Goal: Task Accomplishment & Management: Complete application form

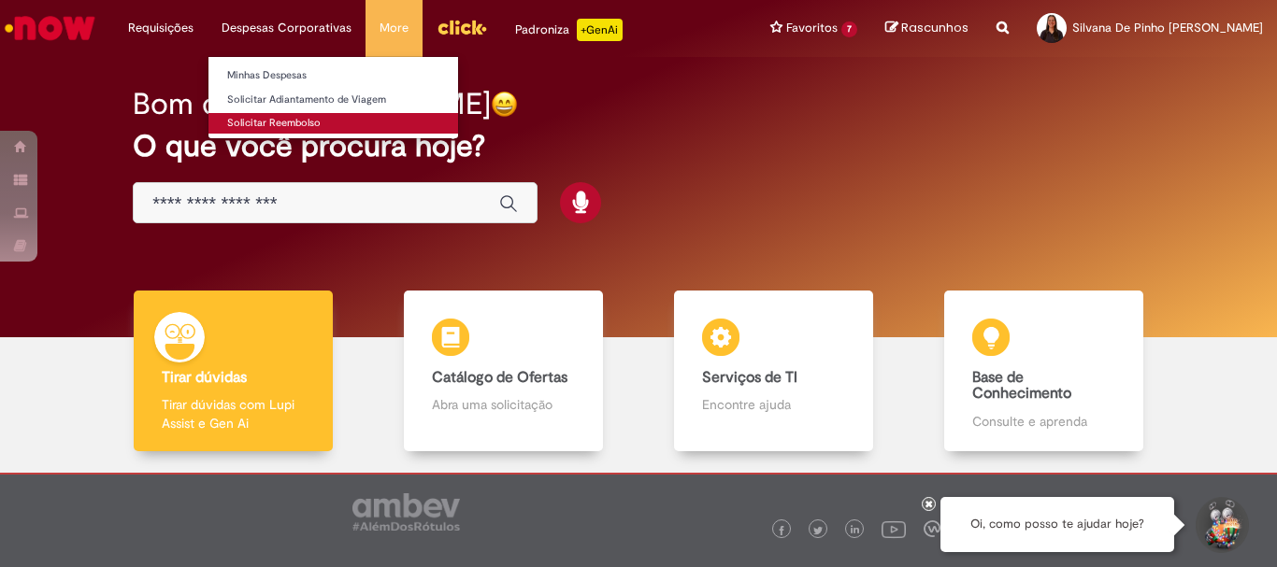
click at [252, 125] on link "Solicitar Reembolso" at bounding box center [333, 123] width 250 height 21
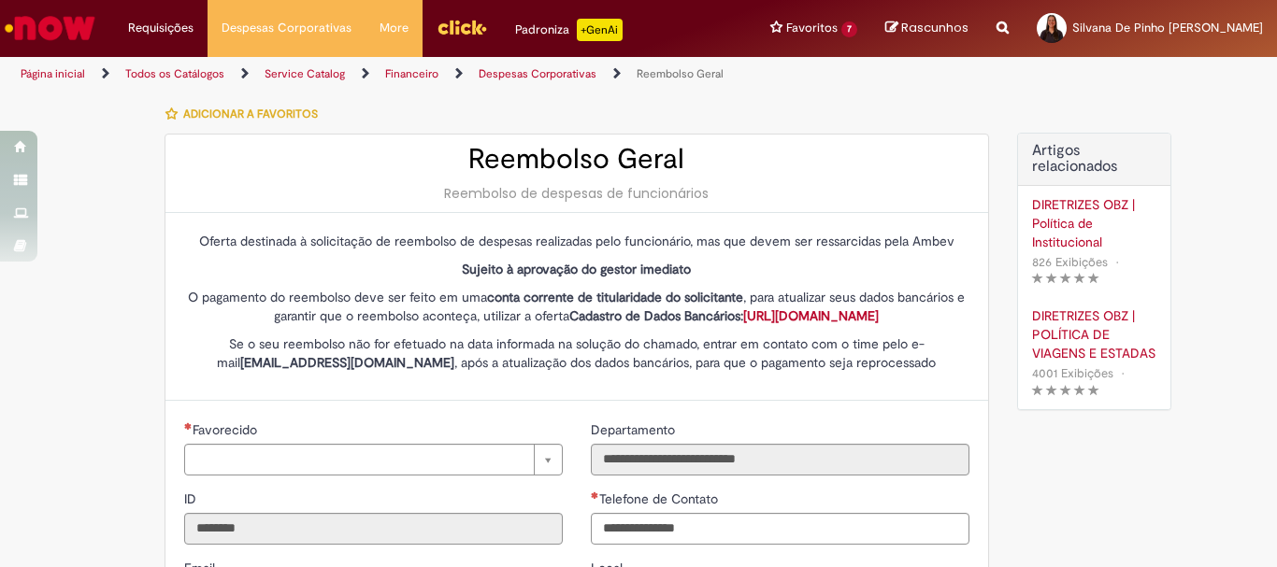
type input "**********"
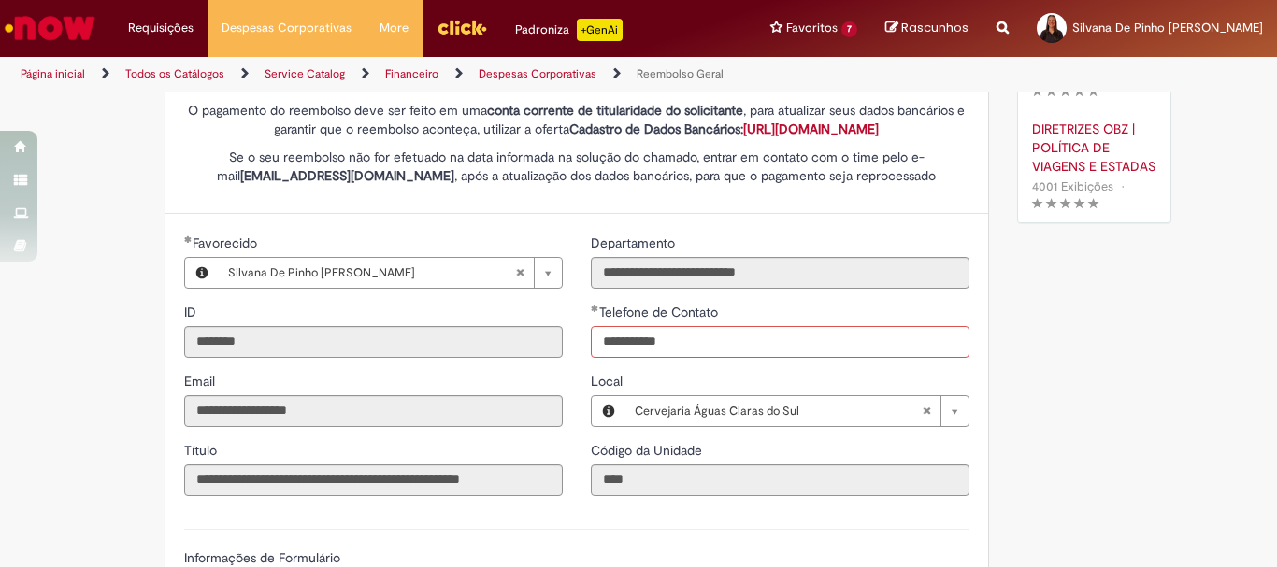
scroll to position [467, 0]
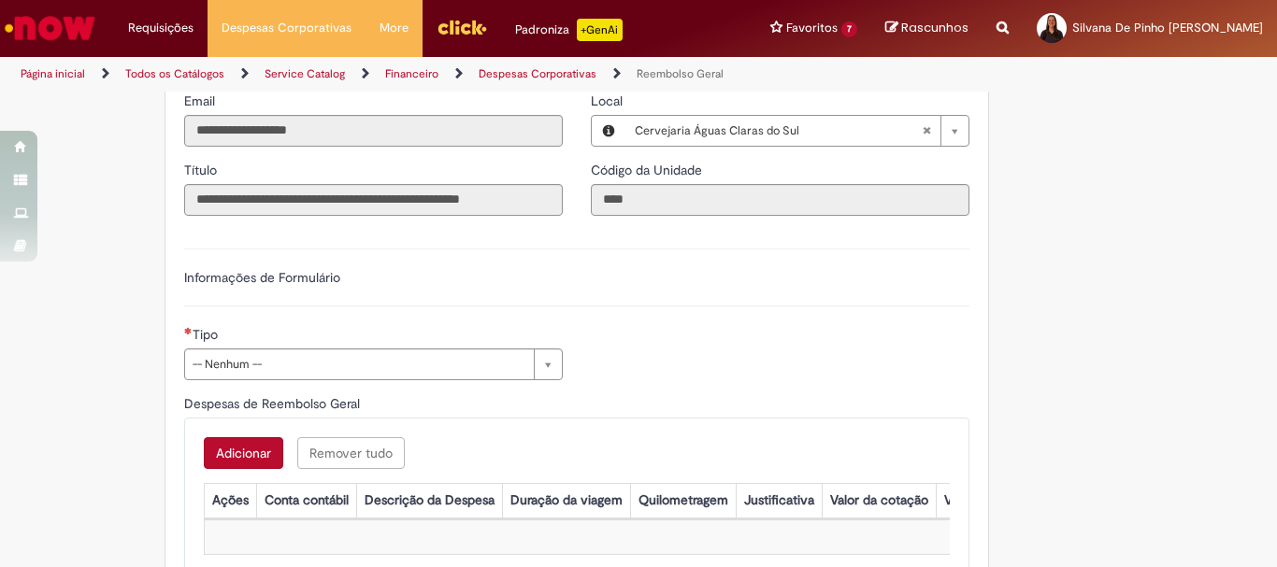
type input "**********"
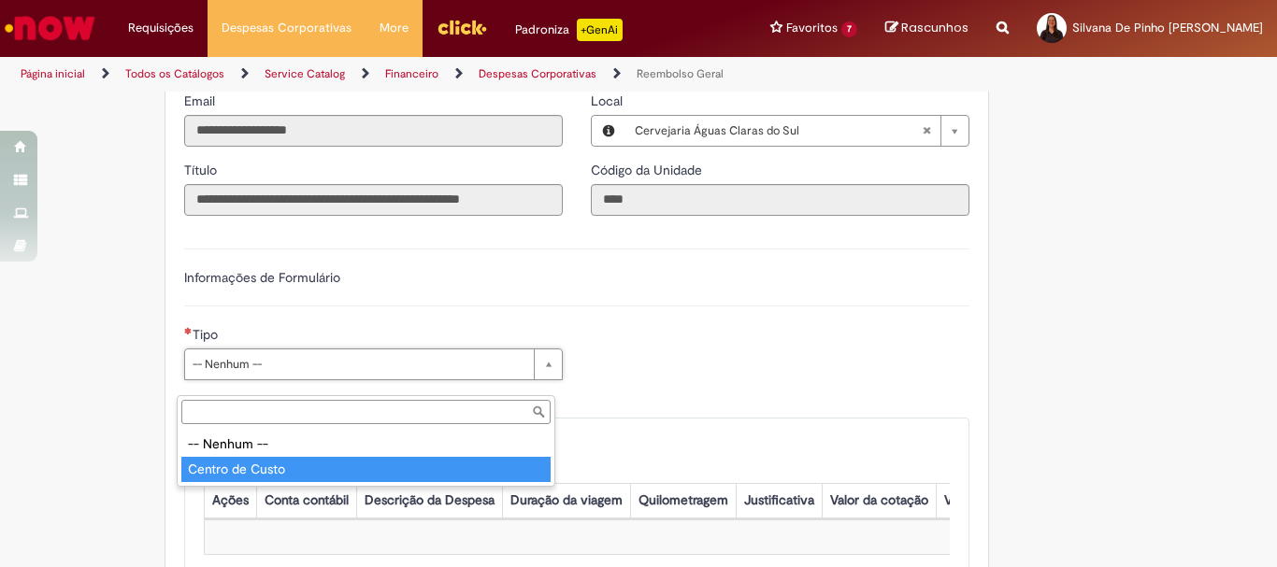
type input "**********"
select select "*"
type input "**********"
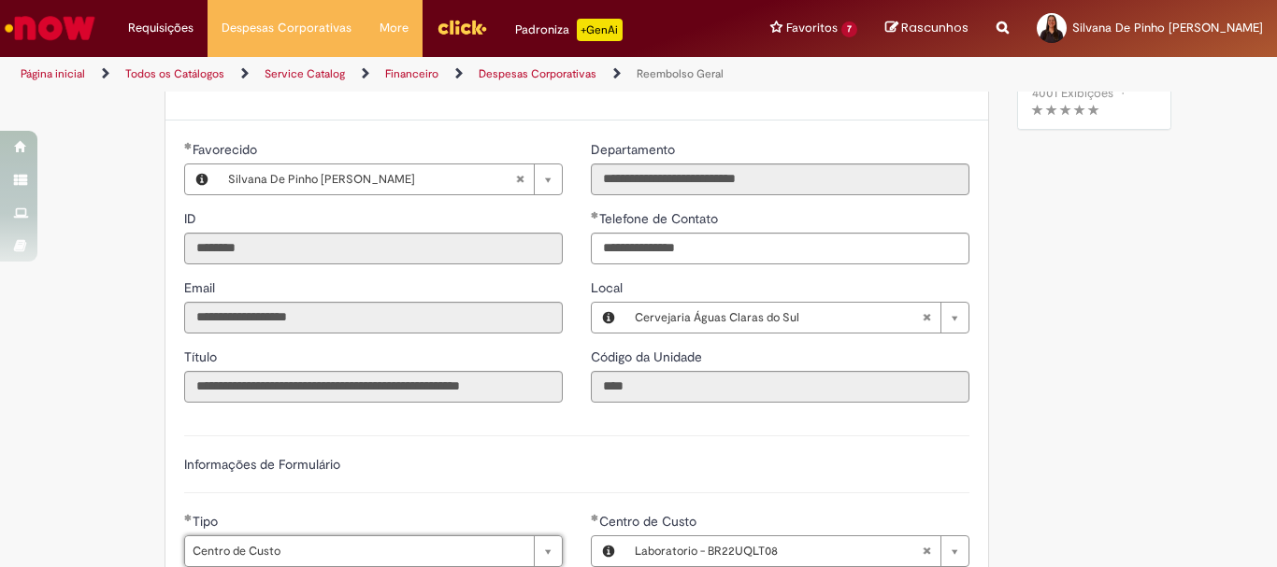
scroll to position [561, 0]
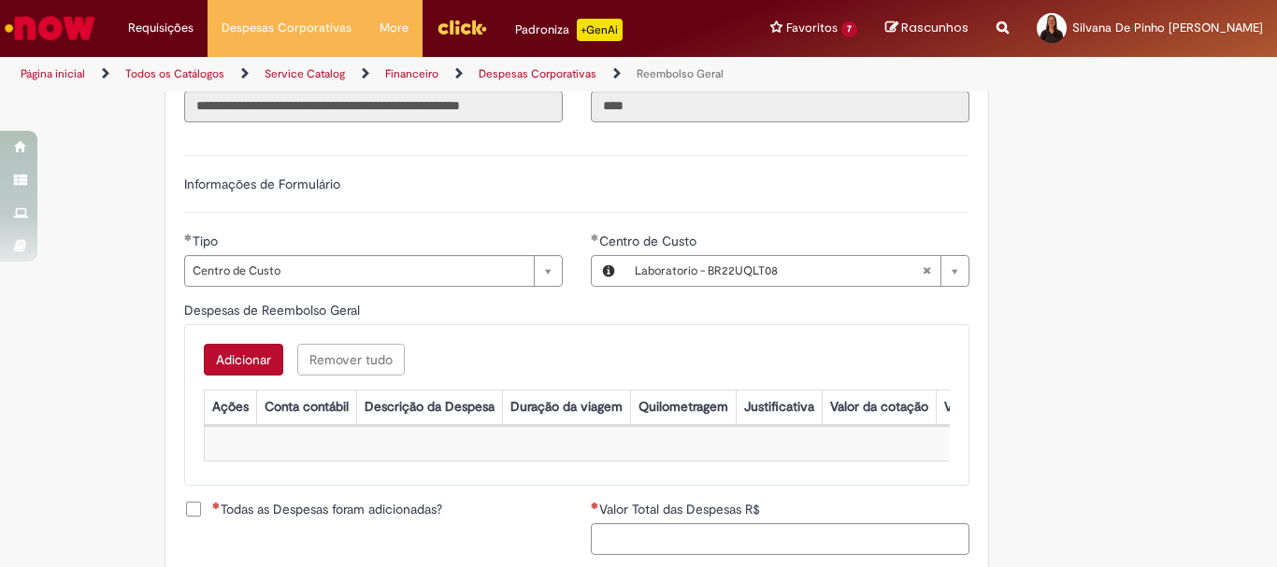
click at [253, 375] on button "Adicionar" at bounding box center [243, 360] width 79 height 32
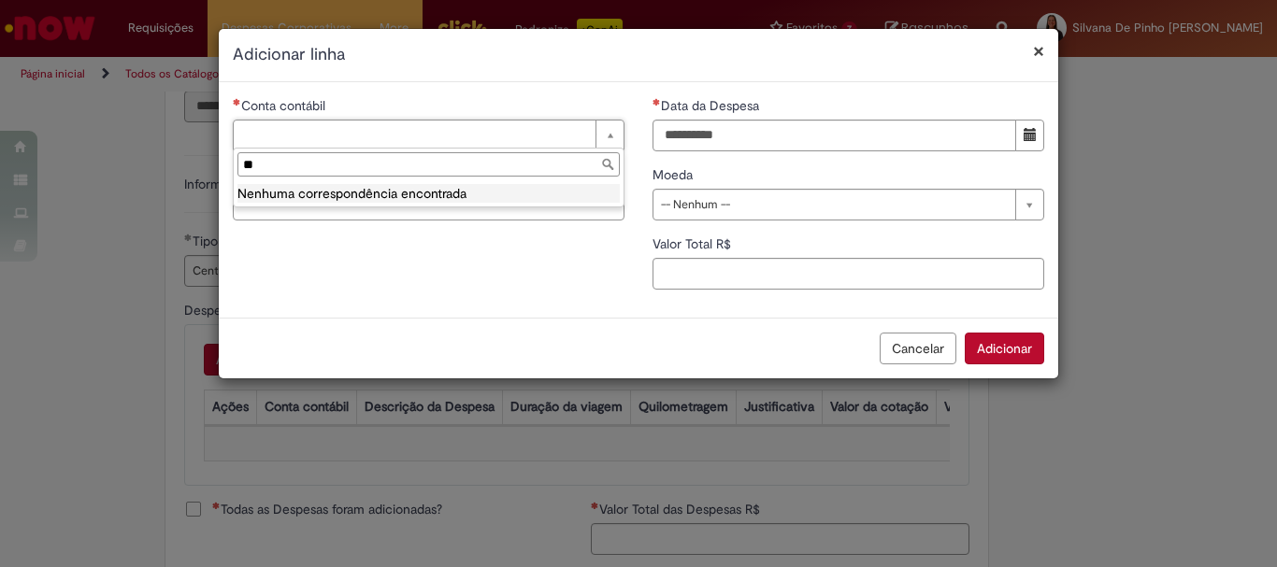
scroll to position [0, 0]
type input "*"
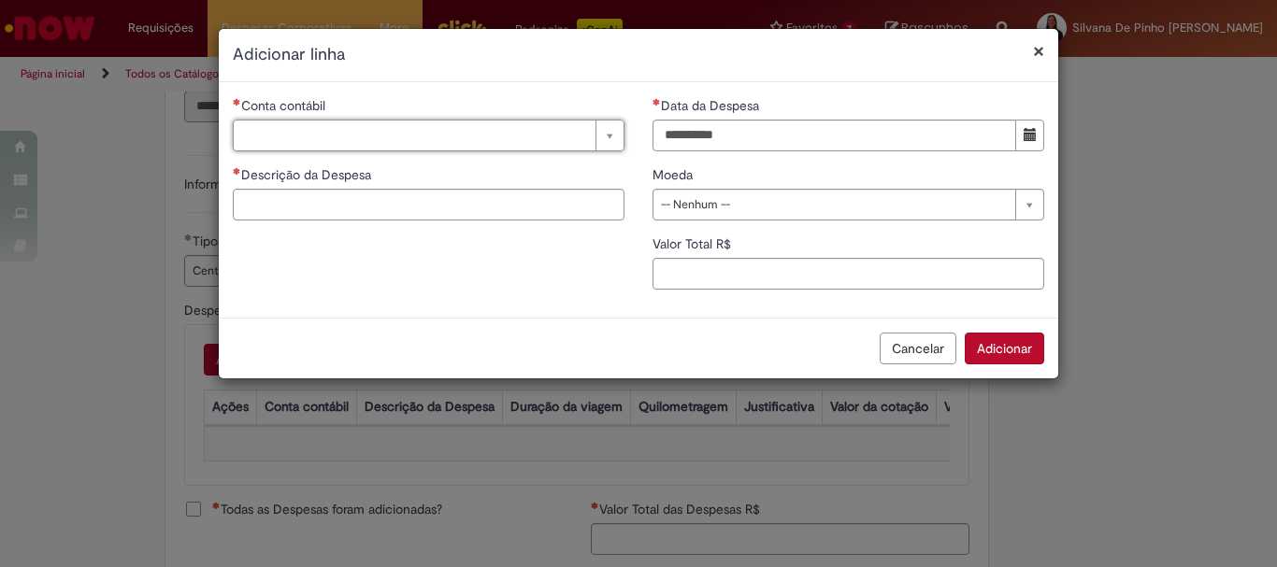
click at [1048, 49] on div "× Fechar modal Adicionar linha" at bounding box center [639, 55] width 840 height 53
click at [1036, 54] on button "×" at bounding box center [1038, 51] width 11 height 20
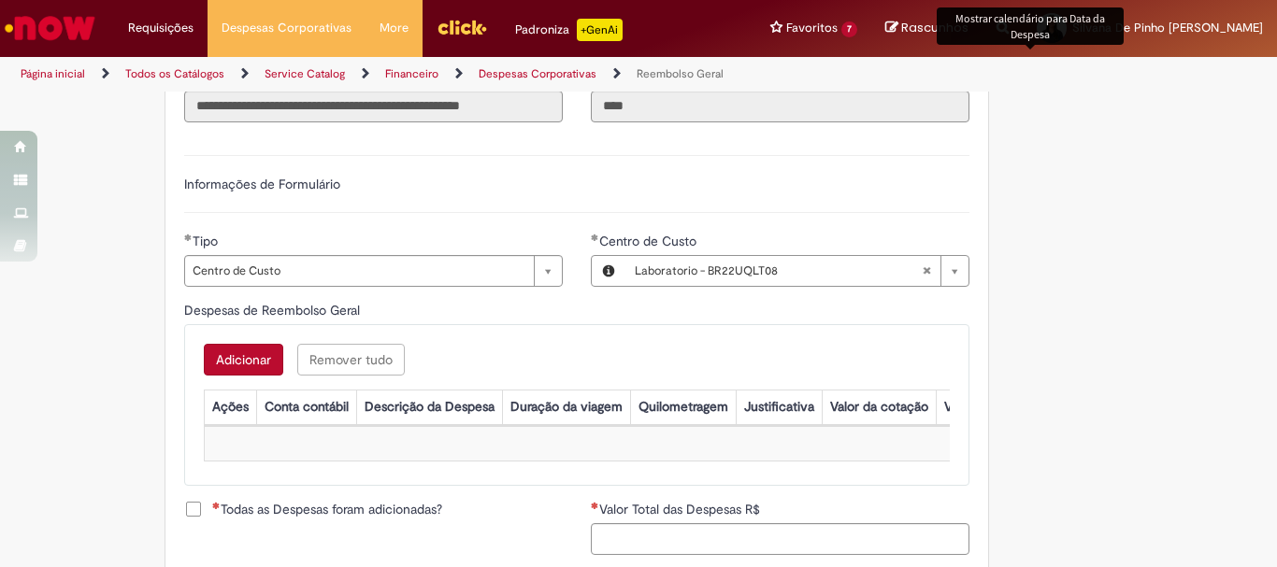
scroll to position [654, 0]
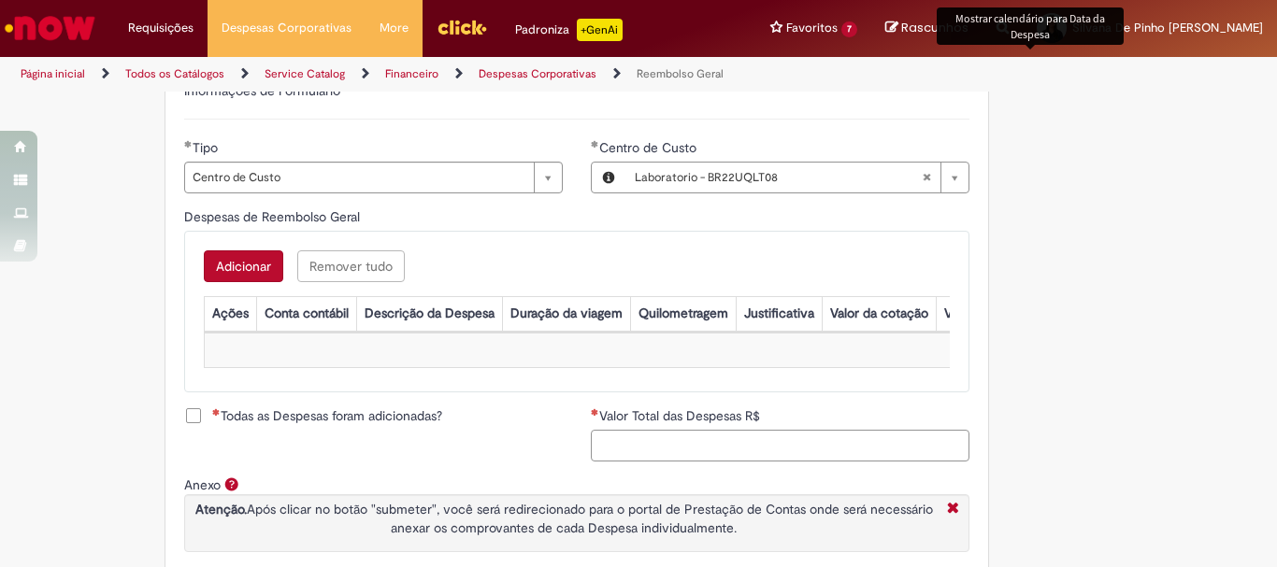
click at [770, 462] on input "Valor Total das Despesas R$" at bounding box center [780, 446] width 379 height 32
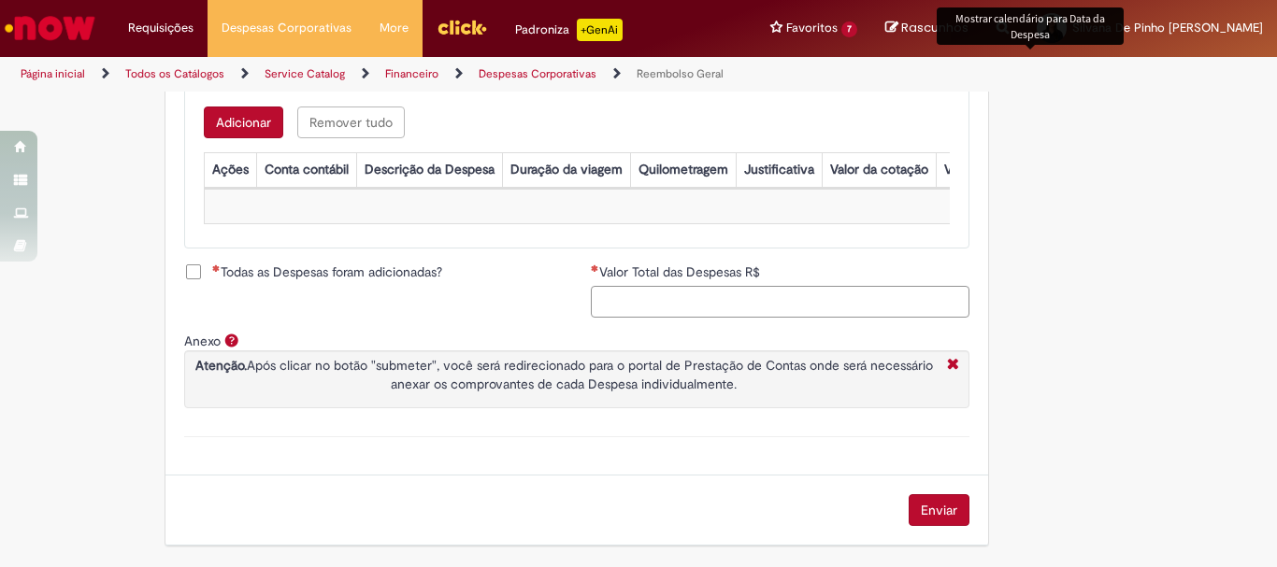
scroll to position [644, 0]
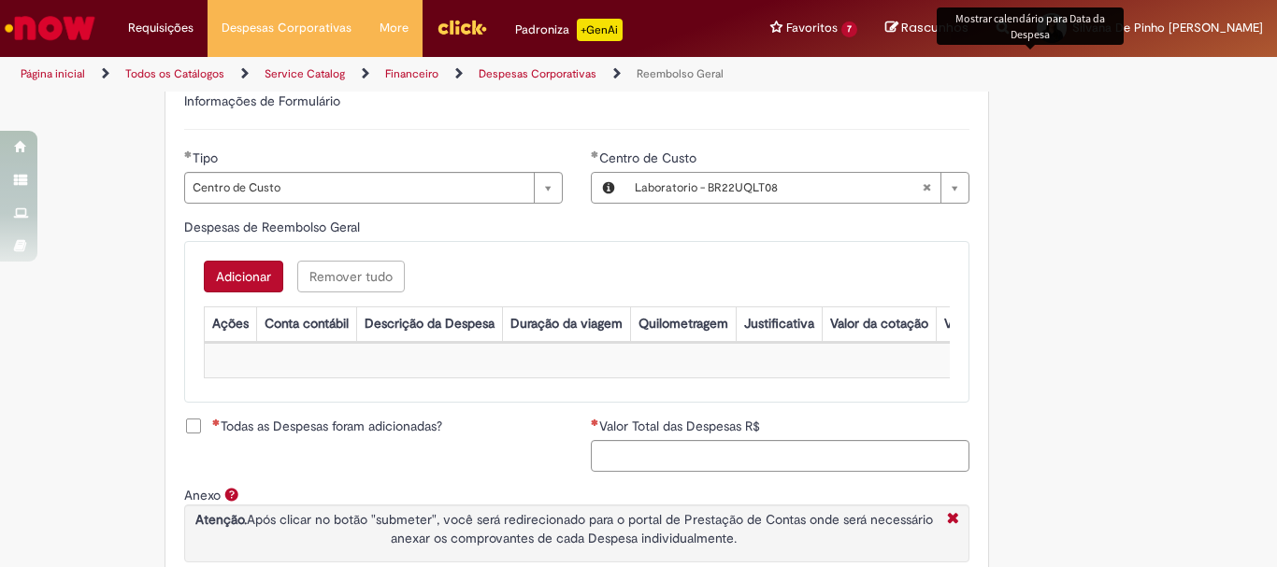
click at [196, 436] on label "Todas as Despesas foram adicionadas?" at bounding box center [313, 426] width 258 height 19
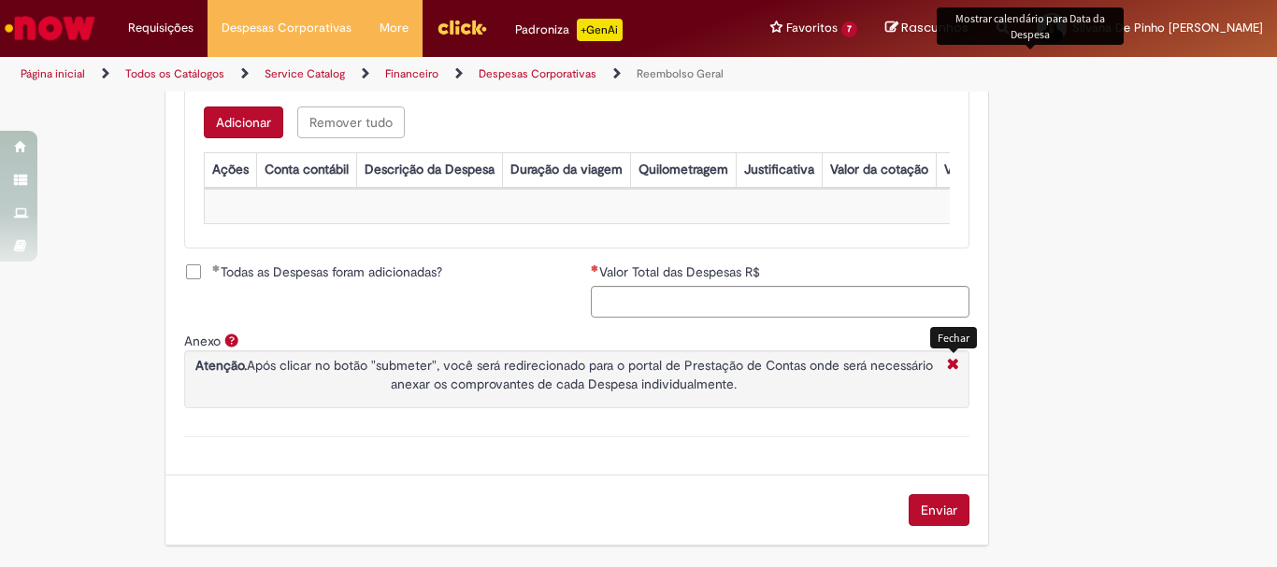
click at [942, 369] on icon "Fechar More information Por anexo" at bounding box center [953, 366] width 22 height 20
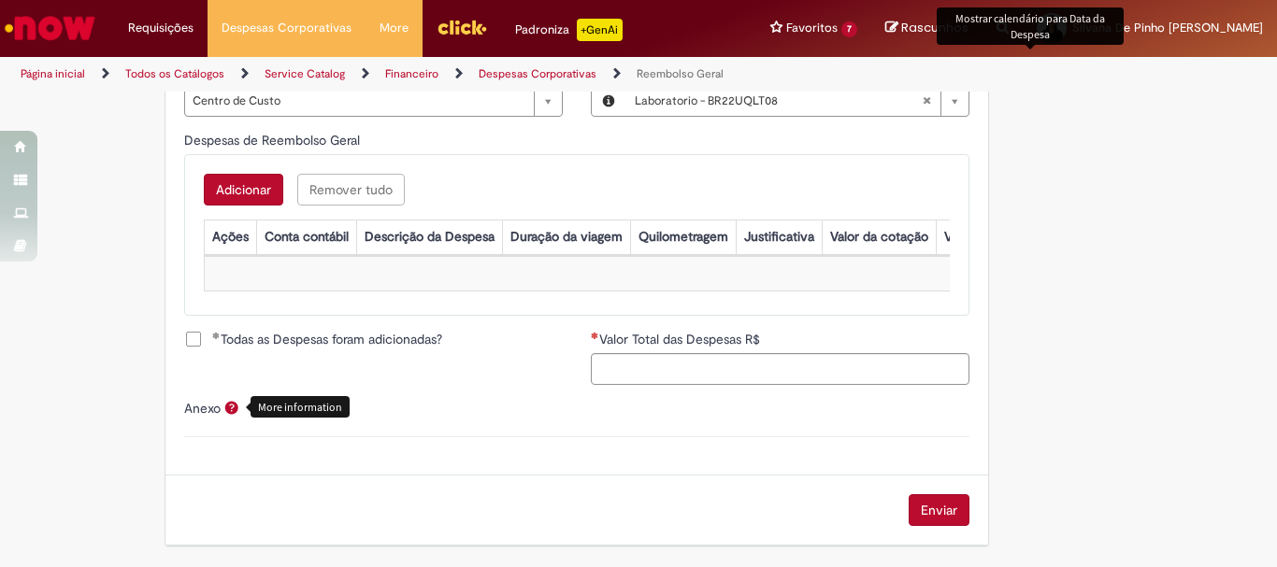
scroll to position [764, 0]
click at [197, 409] on label "Anexo" at bounding box center [202, 408] width 36 height 17
click at [209, 406] on label "Anexo" at bounding box center [202, 408] width 36 height 17
